Goal: Complete application form: Complete application form

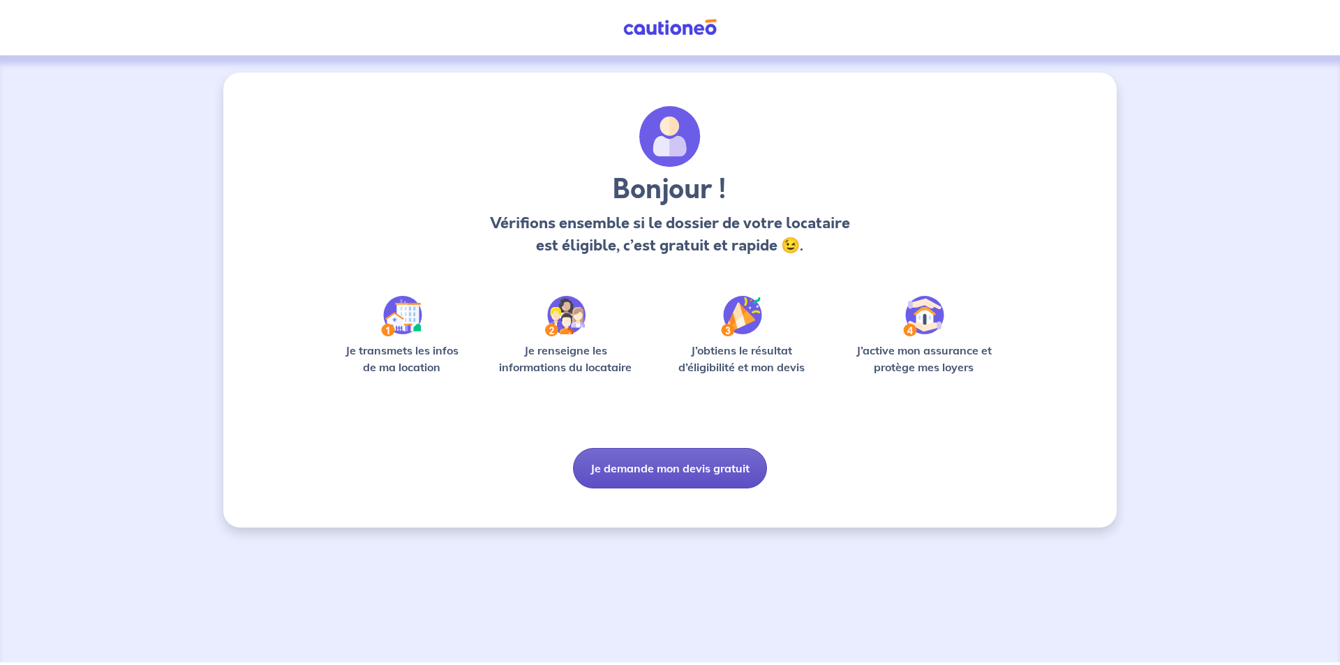
click at [667, 477] on button "Je demande mon devis gratuit" at bounding box center [670, 468] width 194 height 40
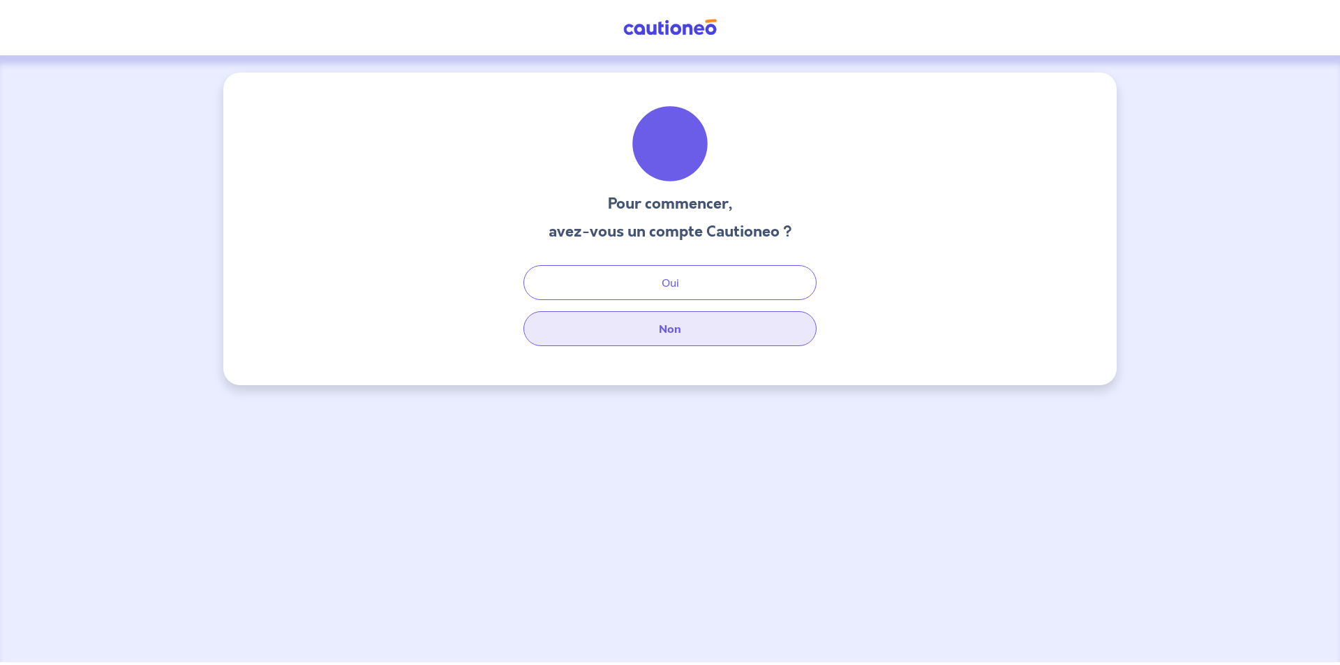
click at [727, 317] on button "Non" at bounding box center [670, 328] width 293 height 35
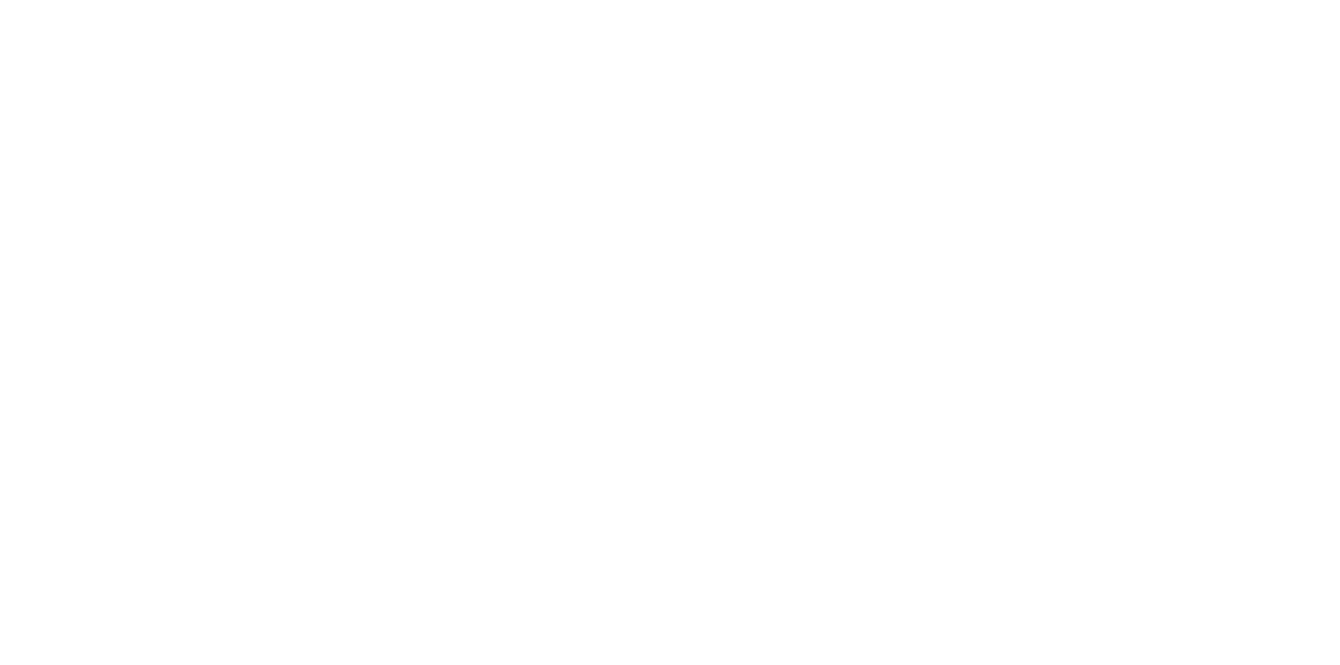
select select "FR"
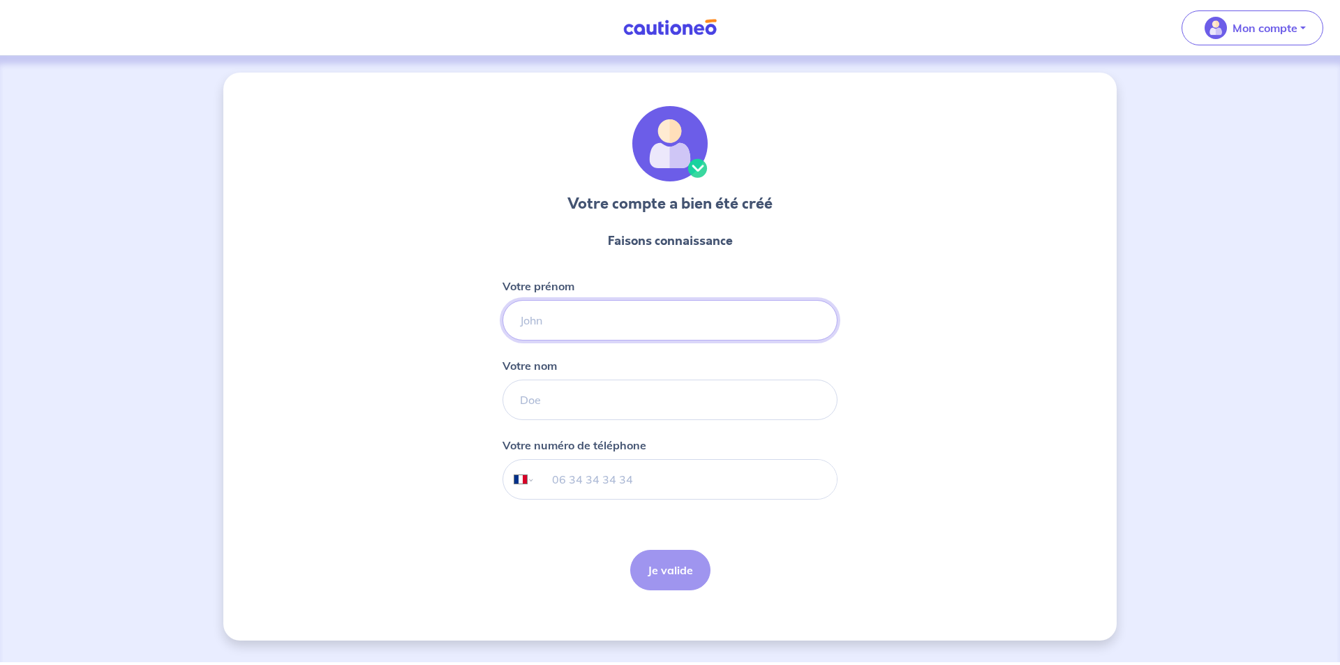
click at [617, 339] on input "Votre prénom" at bounding box center [670, 320] width 335 height 40
type input "PERROCHEAU"
click at [646, 397] on input "Votre nom" at bounding box center [670, 400] width 335 height 40
type input "YVON"
click at [654, 474] on input "tel" at bounding box center [686, 479] width 302 height 39
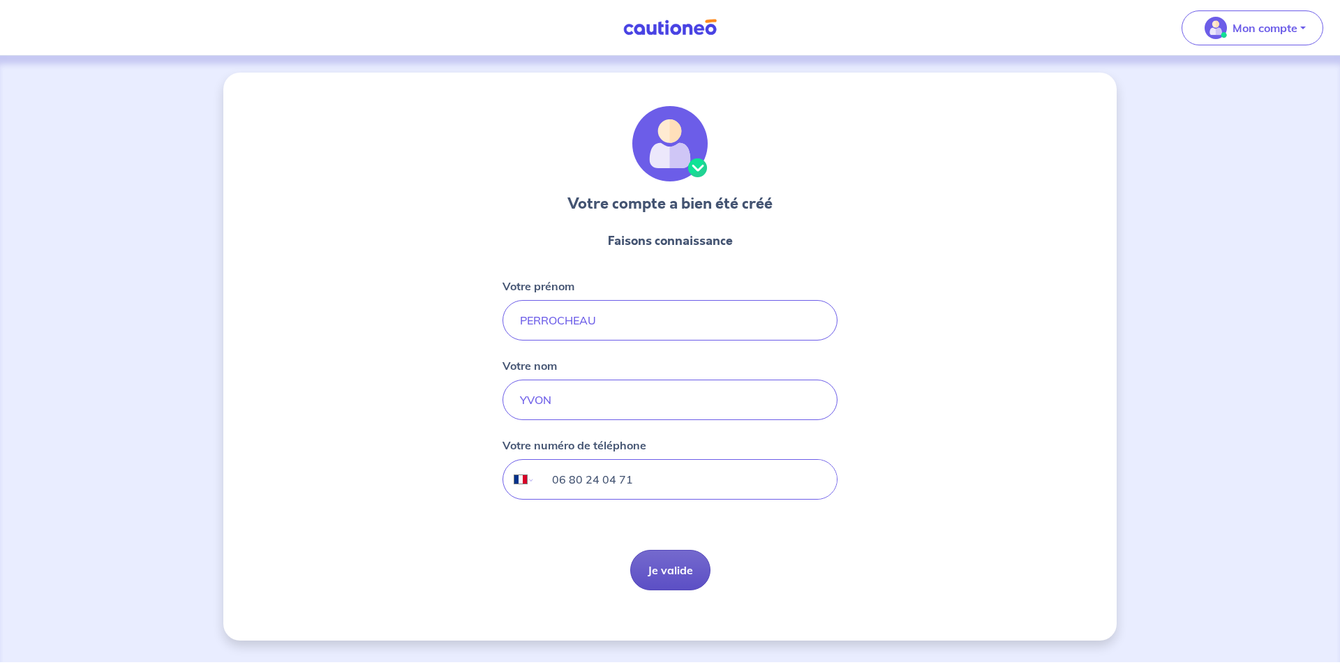
type input "06 80 24 04 71"
click at [665, 577] on button "Je valide" at bounding box center [670, 570] width 80 height 40
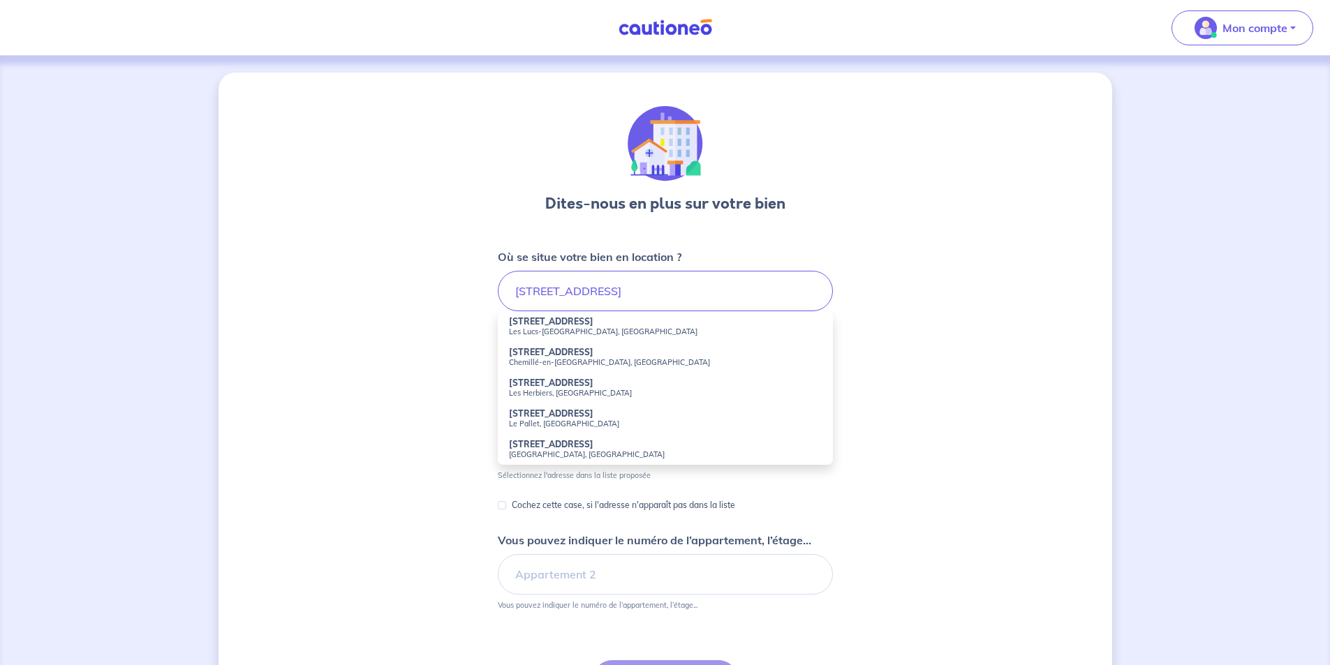
click at [540, 327] on small "Les Lucs-[GEOGRAPHIC_DATA], [GEOGRAPHIC_DATA]" at bounding box center [665, 332] width 313 height 10
type input "[STREET_ADDRESS]"
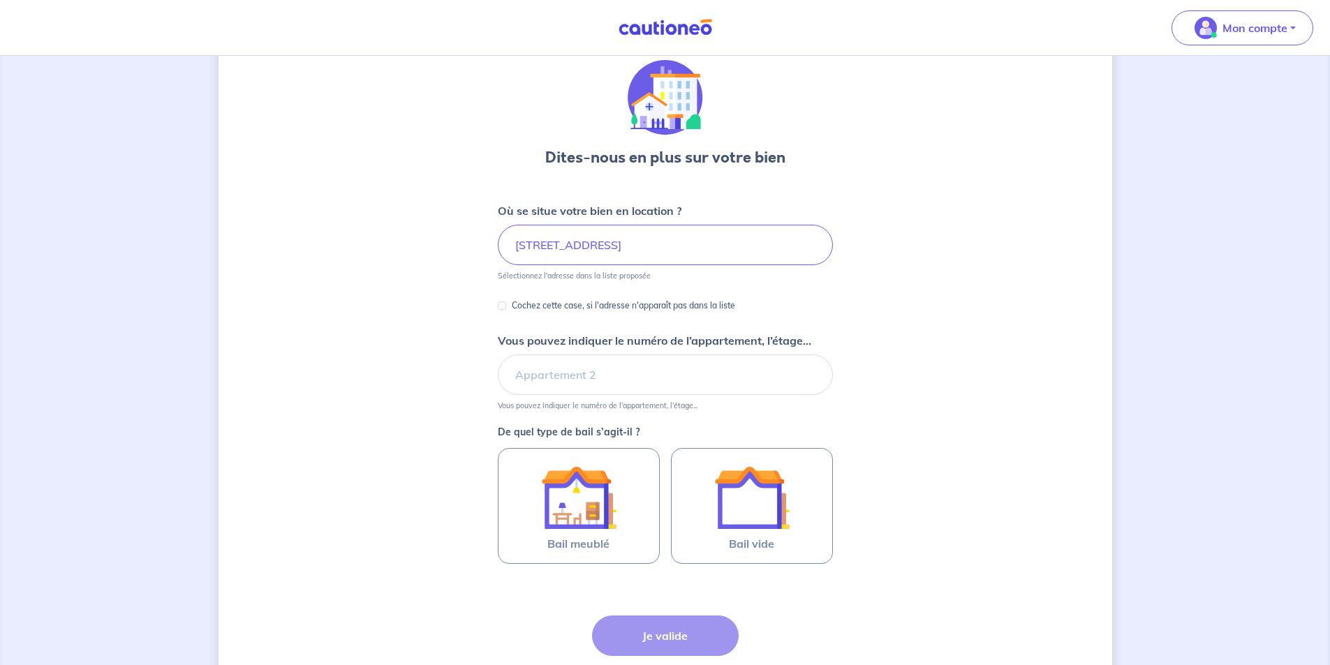
scroll to position [70, 0]
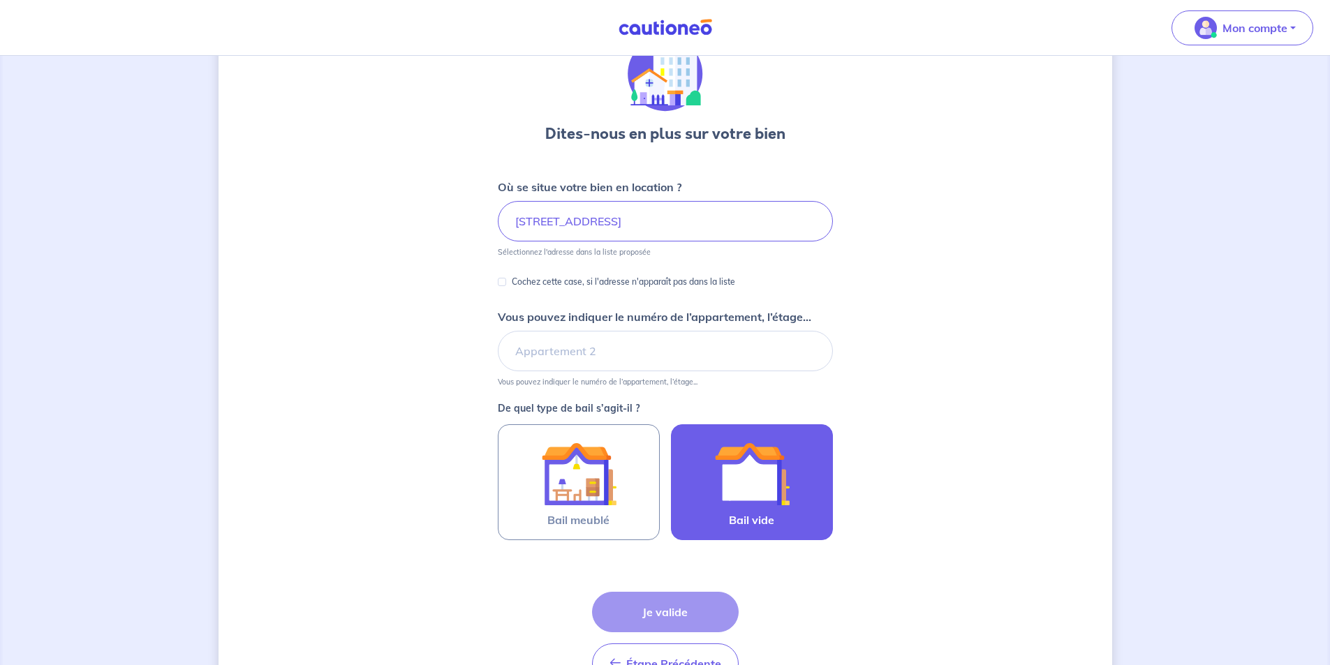
click at [793, 511] on label "Bail vide" at bounding box center [752, 482] width 162 height 116
click at [0, 0] on input "Bail vide" at bounding box center [0, 0] width 0 height 0
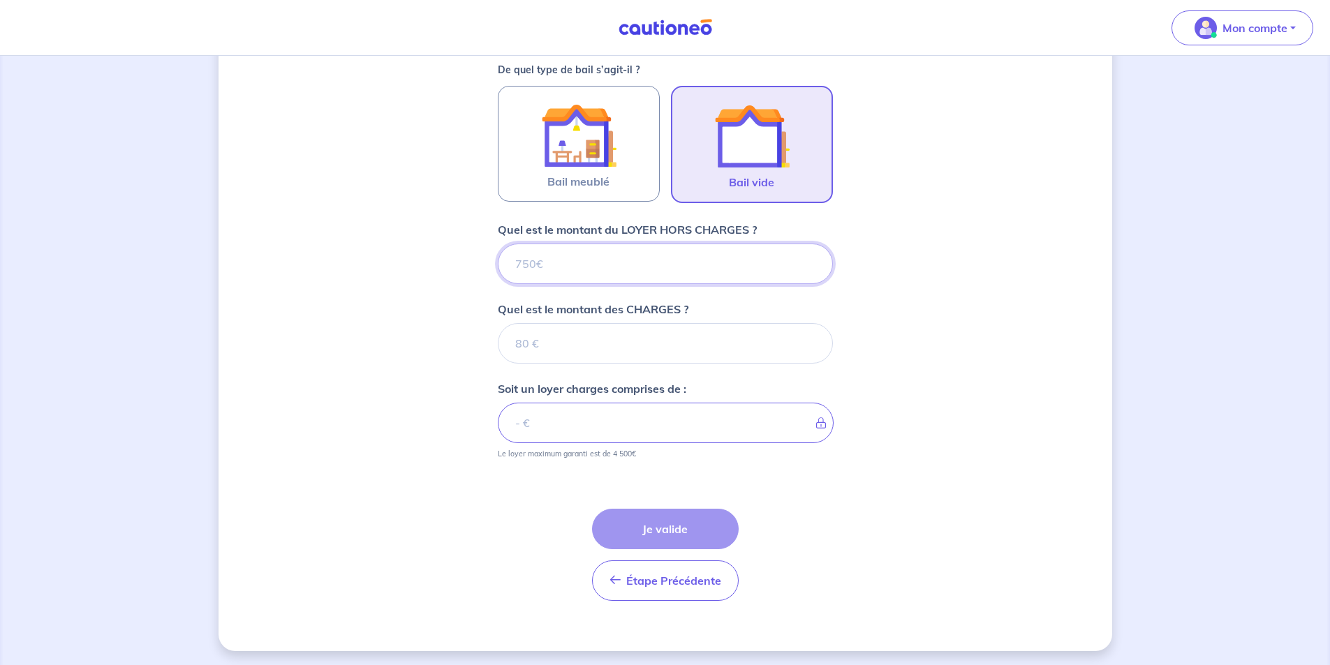
scroll to position [411, 0]
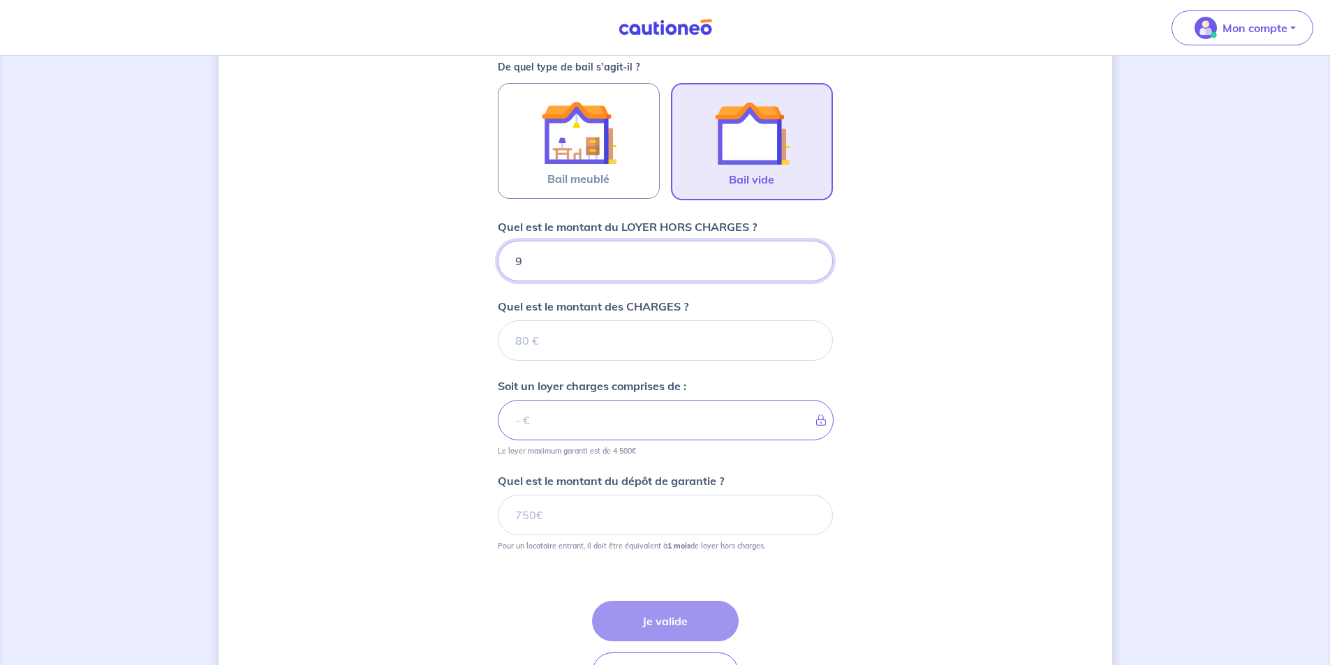
type input "95"
type input "950"
click at [584, 357] on input "Quel est le montant des CHARGES ?" at bounding box center [665, 340] width 335 height 40
type input "30"
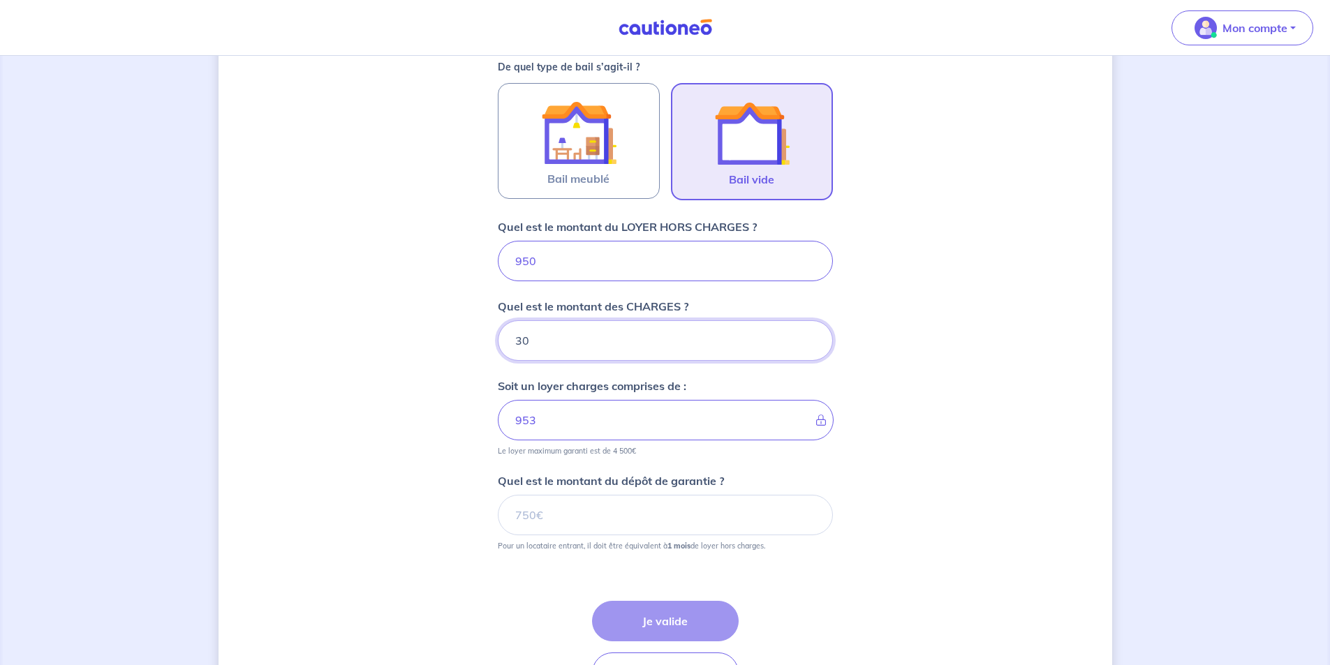
type input "980"
type input "30"
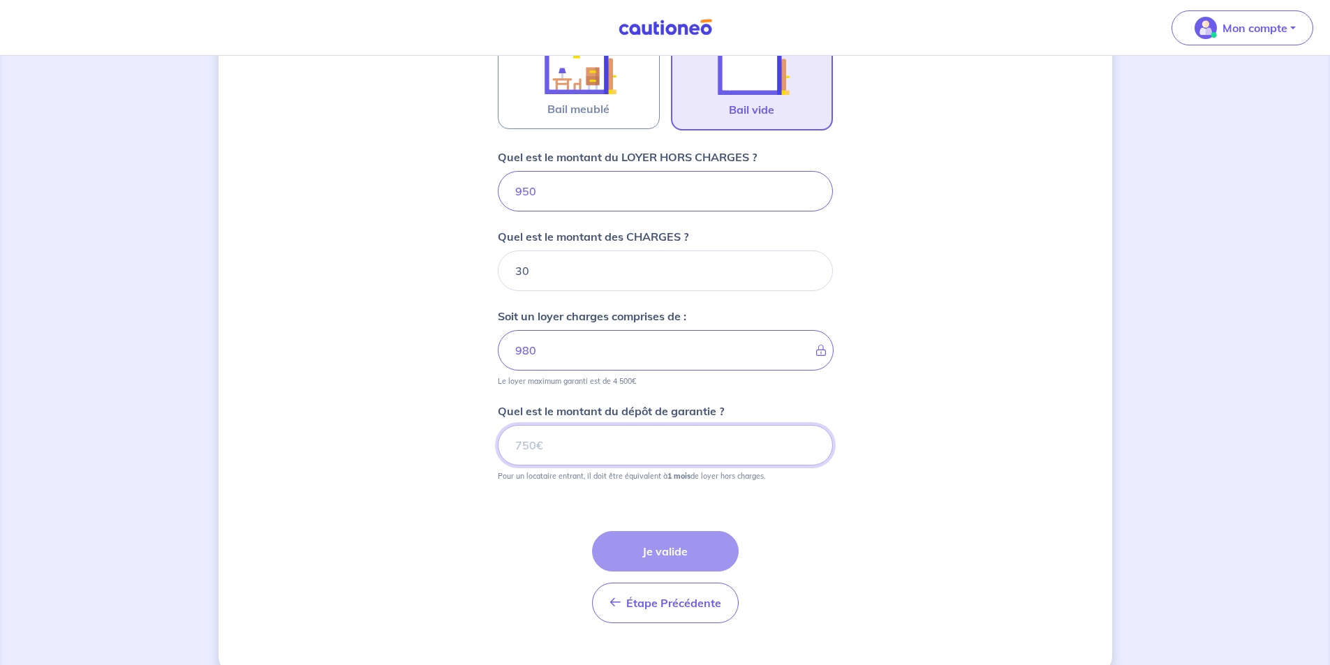
click at [605, 456] on input "Quel est le montant du dépôt de garantie ?" at bounding box center [665, 445] width 335 height 40
type input "950"
click at [670, 565] on button "Je valide" at bounding box center [665, 551] width 147 height 40
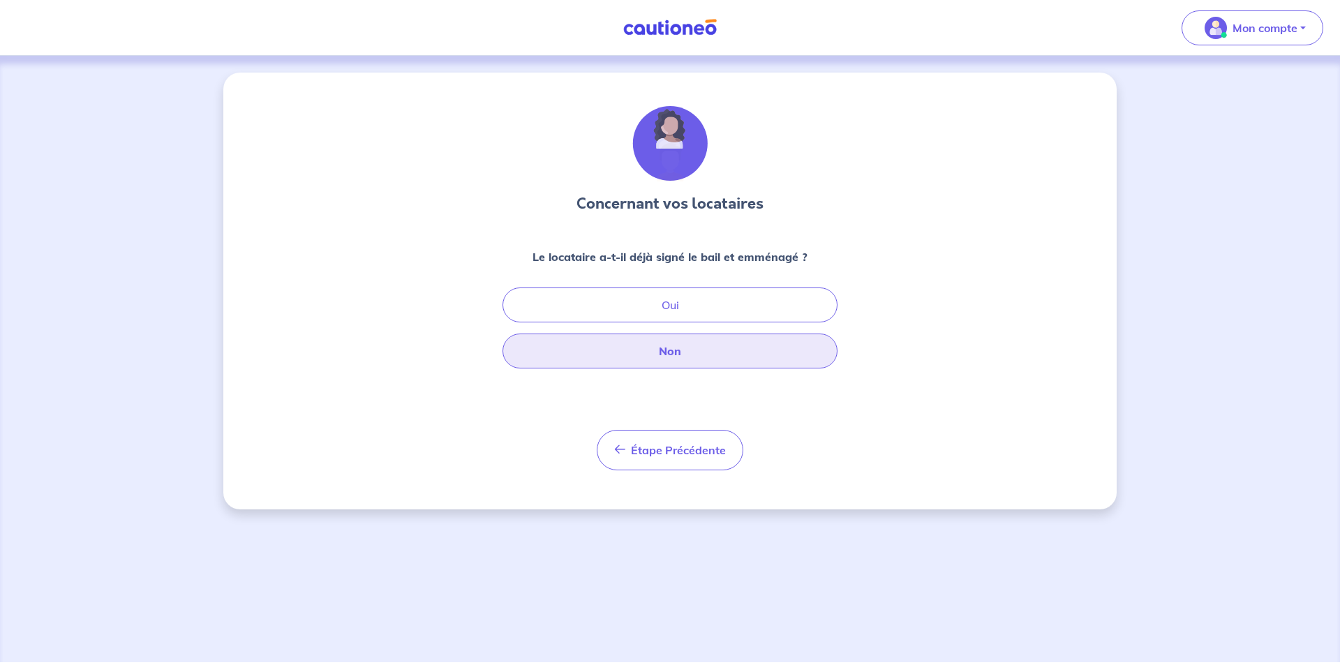
click at [707, 349] on button "Non" at bounding box center [670, 351] width 335 height 35
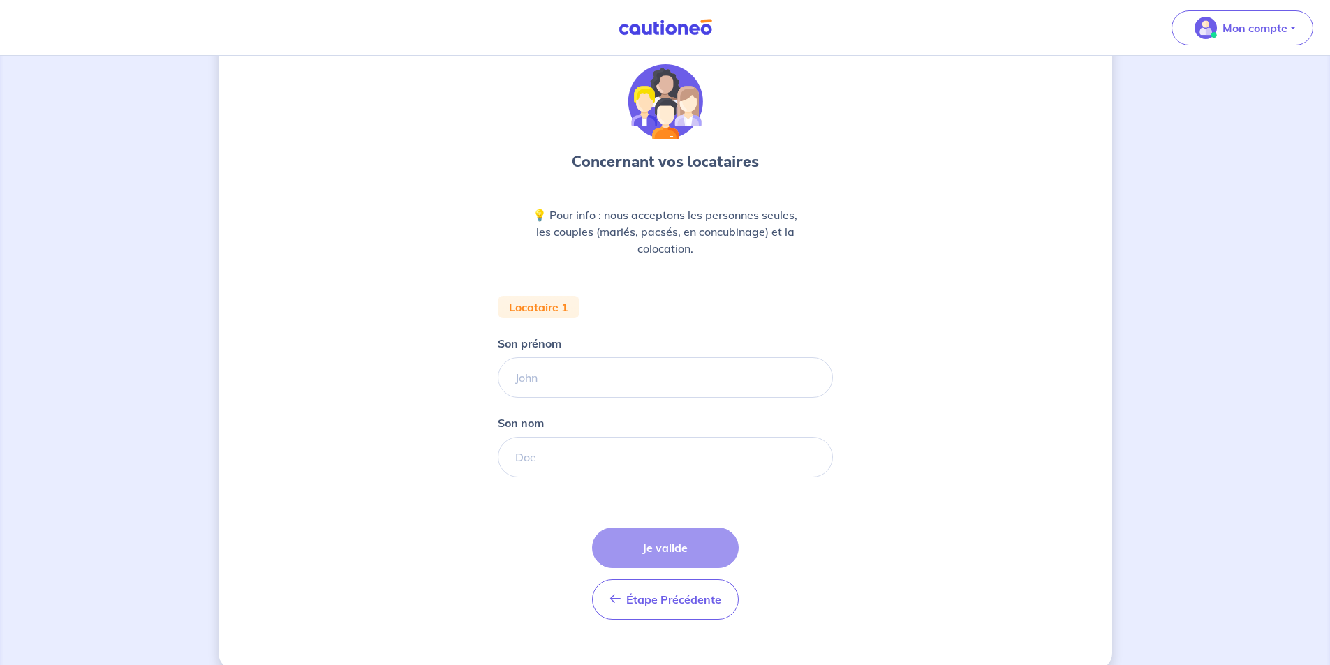
scroll to position [64, 0]
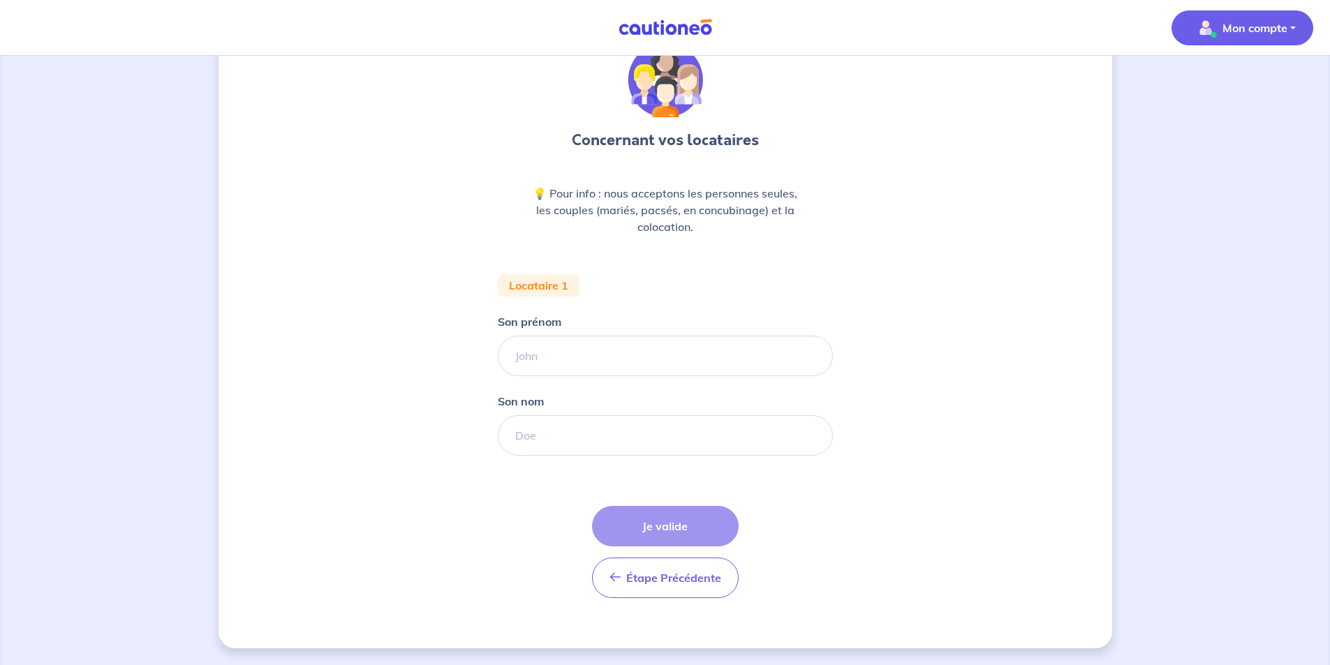
click at [1261, 24] on p "Mon compte" at bounding box center [1254, 28] width 65 height 17
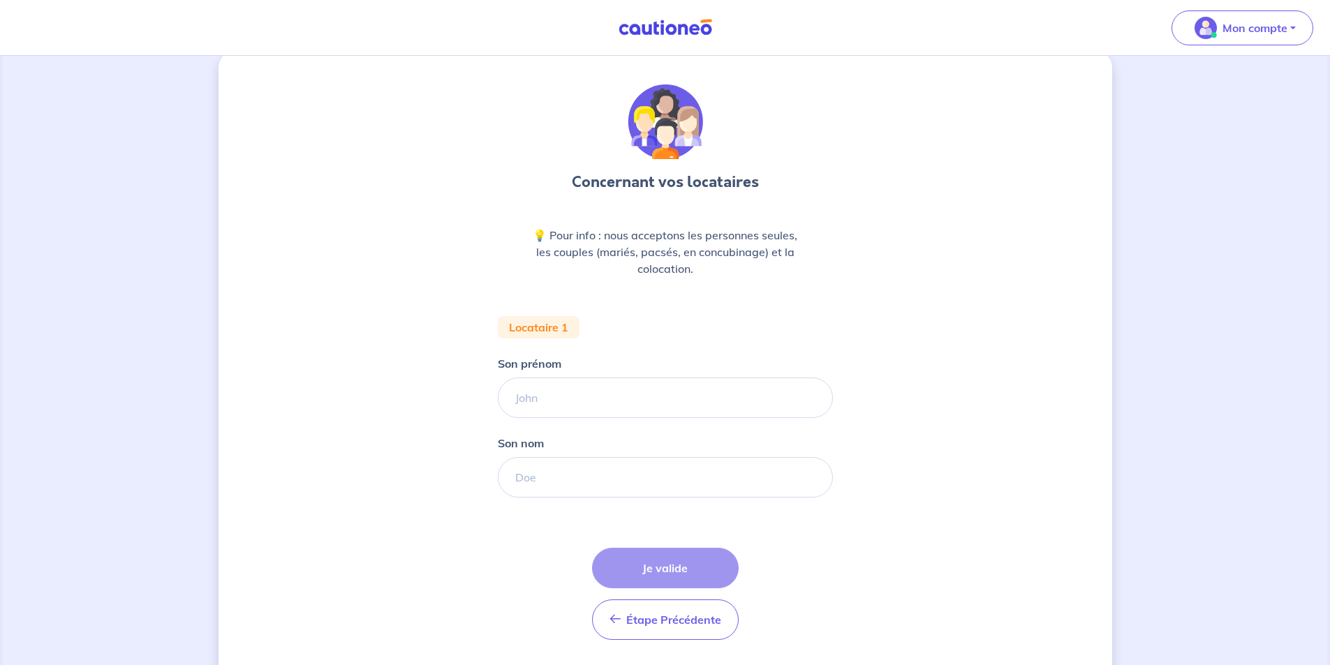
scroll to position [0, 0]
